Goal: Transaction & Acquisition: Subscribe to service/newsletter

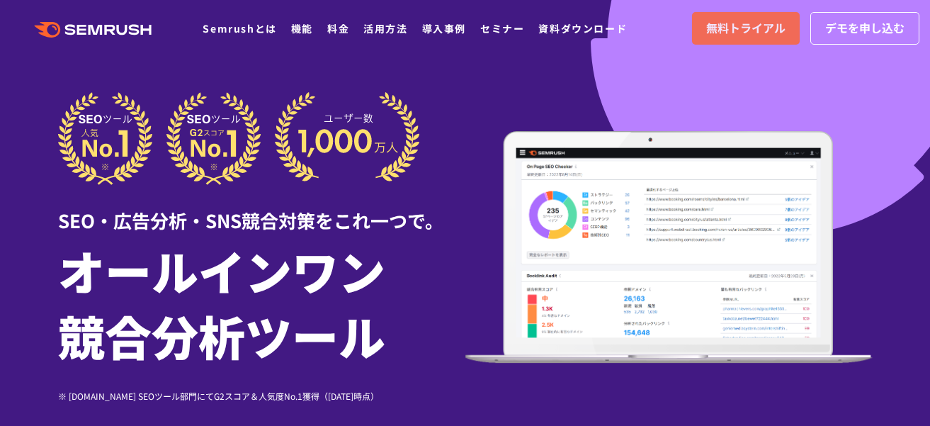
click at [774, 31] on span "無料トライアル" at bounding box center [746, 28] width 79 height 18
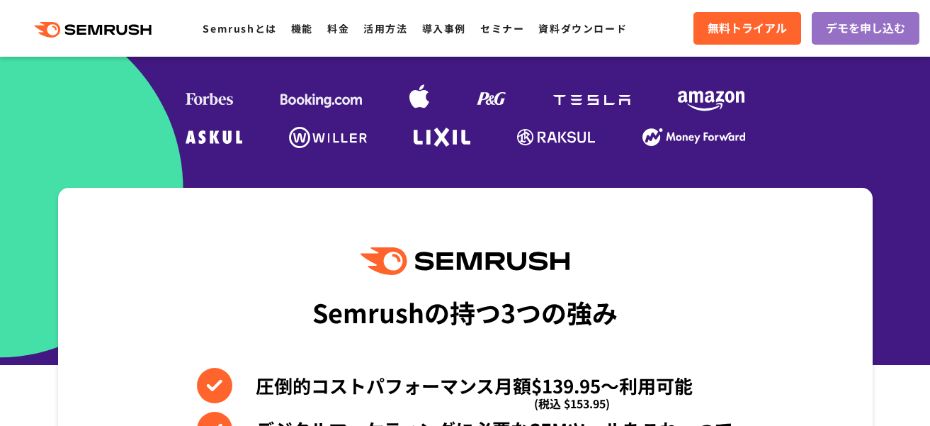
scroll to position [496, 0]
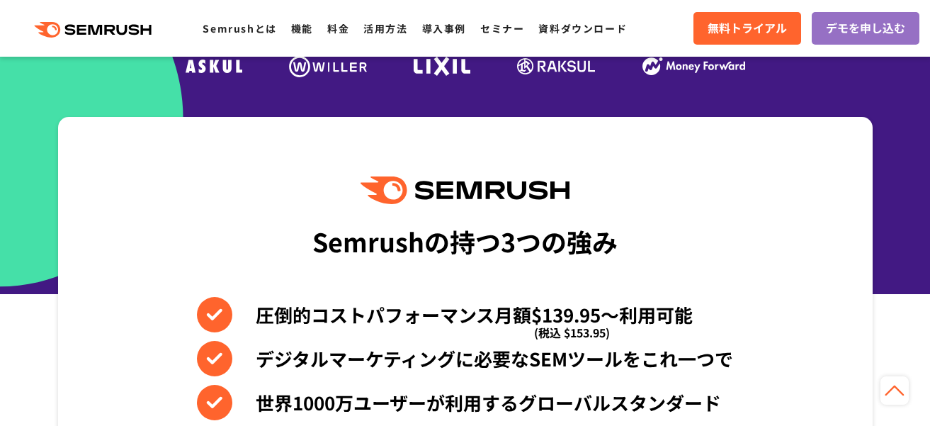
click at [673, 16] on div ".cls {fill: #FF642D;} .cls {fill: #FF642D;} Semrushとは 機能 料金 活用方法 導入事例 セミナー 資料ダウ…" at bounding box center [465, 28] width 930 height 43
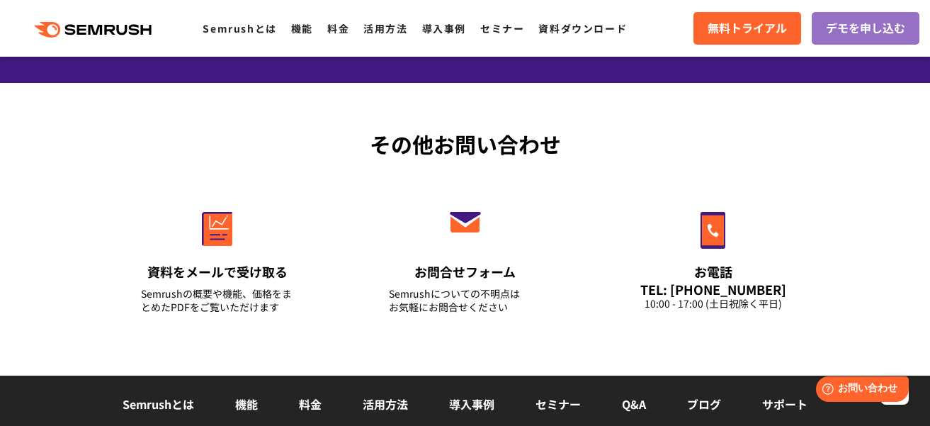
scroll to position [4748, 0]
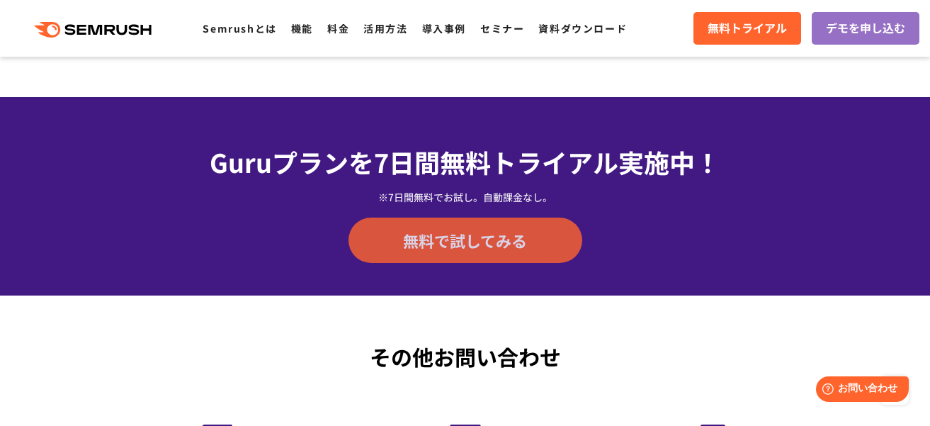
click at [478, 249] on span "無料で試してみる" at bounding box center [465, 240] width 124 height 21
